Goal: Task Accomplishment & Management: Use online tool/utility

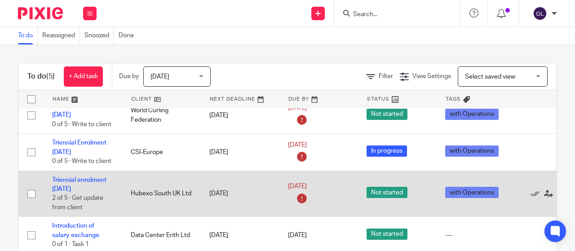
scroll to position [51, 0]
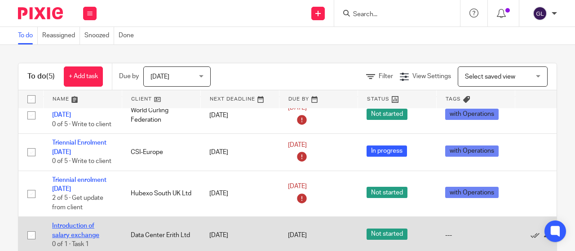
click at [66, 223] on link "Introduction of salary exchange" at bounding box center [75, 230] width 47 height 15
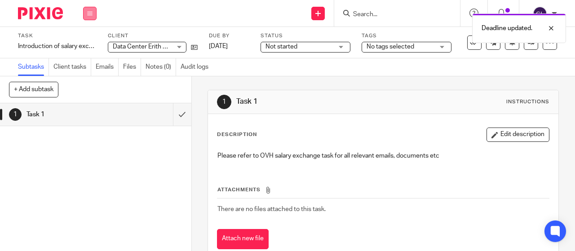
click at [94, 11] on button at bounding box center [89, 13] width 13 height 13
click at [79, 40] on link "Work" at bounding box center [86, 42] width 16 height 6
